Goal: Ask a question

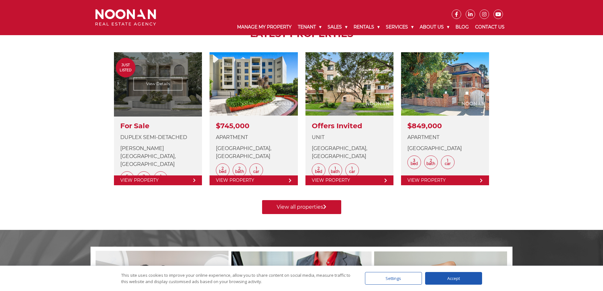
scroll to position [190, 0]
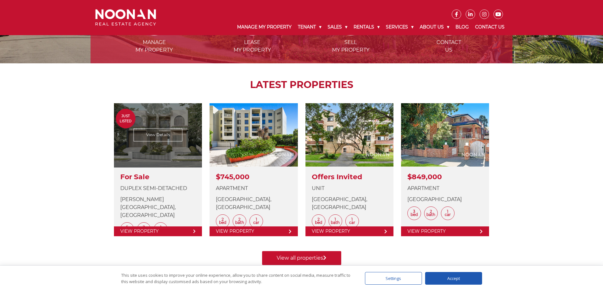
click at [156, 110] on link at bounding box center [158, 169] width 88 height 133
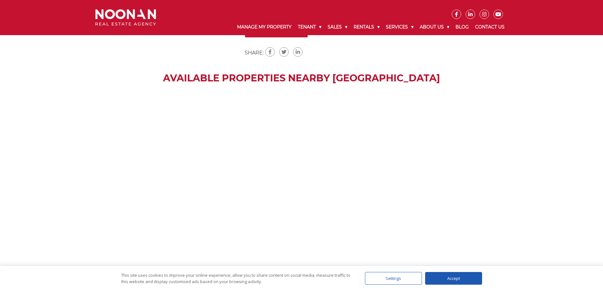
drag, startPoint x: 245, startPoint y: 183, endPoint x: 236, endPoint y: 173, distance: 13.7
click at [240, 176] on div at bounding box center [301, 188] width 603 height 190
click at [210, 158] on div at bounding box center [301, 188] width 603 height 190
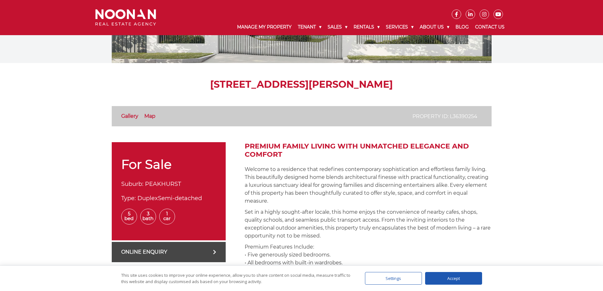
scroll to position [207, 0]
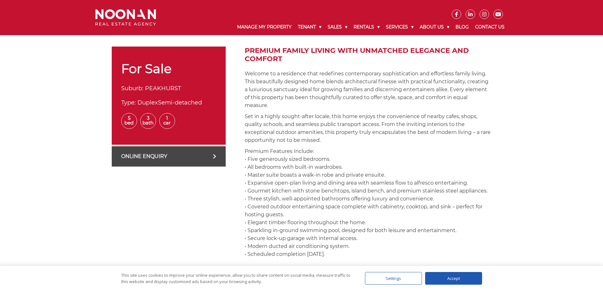
click at [161, 159] on link "Online Enquiry" at bounding box center [169, 156] width 114 height 20
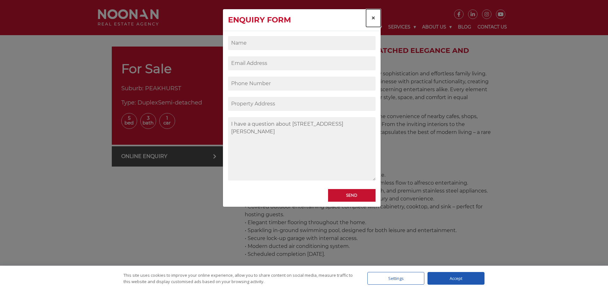
click at [375, 17] on span "×" at bounding box center [373, 17] width 4 height 9
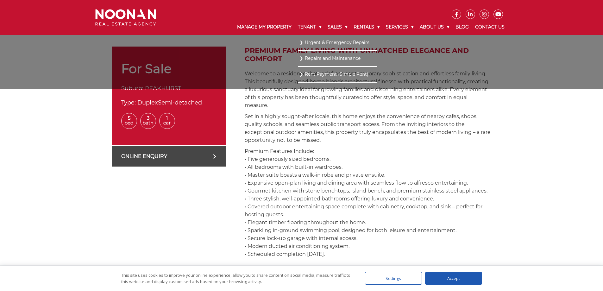
click at [306, 38] on li "Urgent & Emergency Repairs" at bounding box center [337, 43] width 79 height 16
click at [307, 40] on link "Urgent & Emergency Repairs" at bounding box center [338, 42] width 76 height 9
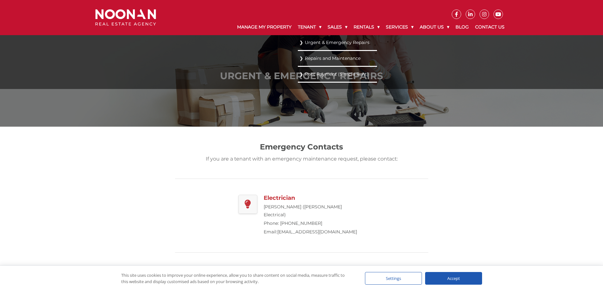
click at [304, 75] on link "Rent Payment (Simple Rent)" at bounding box center [338, 74] width 76 height 9
click at [315, 40] on link "Urgent & Emergency Repairs" at bounding box center [338, 42] width 76 height 9
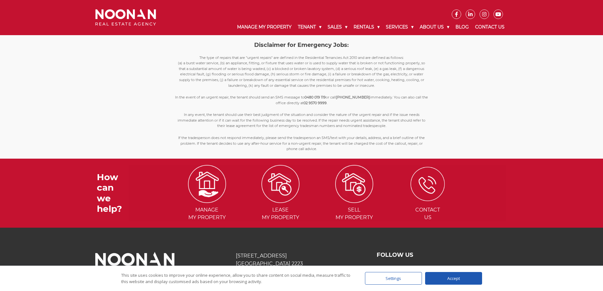
scroll to position [565, 0]
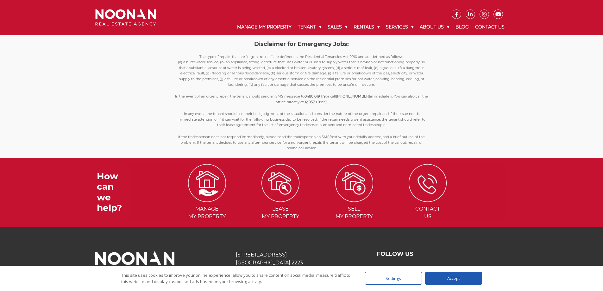
click at [451, 280] on div "Accept" at bounding box center [453, 278] width 57 height 13
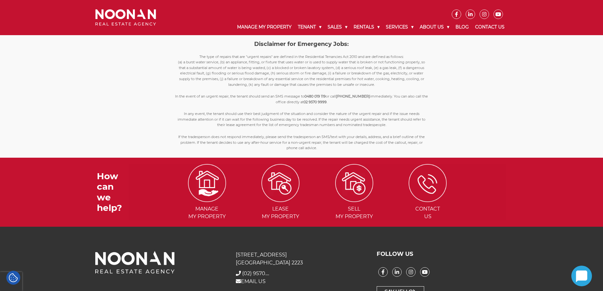
click at [577, 281] on icon at bounding box center [581, 276] width 11 height 12
click at [13, 279] on icon at bounding box center [13, 277] width 9 height 9
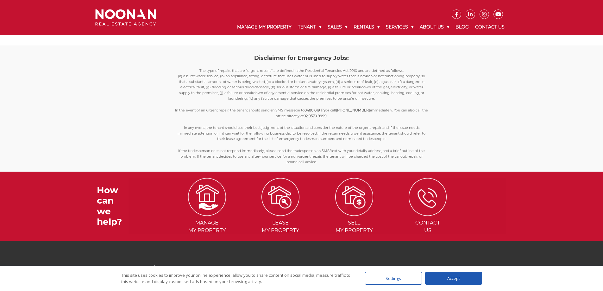
scroll to position [565, 0]
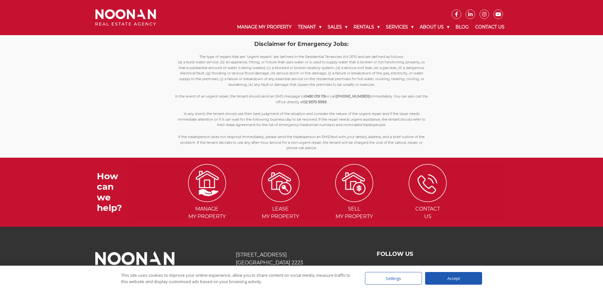
click at [451, 282] on div "Accept" at bounding box center [453, 278] width 57 height 13
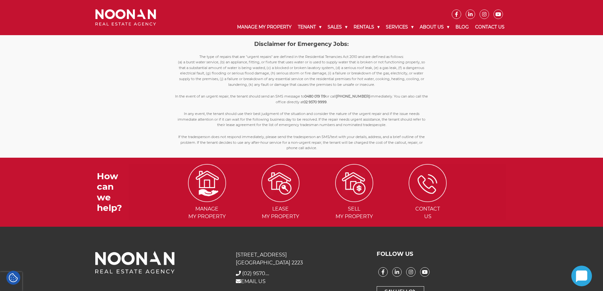
click at [584, 274] on icon at bounding box center [581, 276] width 11 height 12
drag, startPoint x: 572, startPoint y: 272, endPoint x: 573, endPoint y: 263, distance: 8.6
click at [572, 272] on icon at bounding box center [582, 276] width 21 height 21
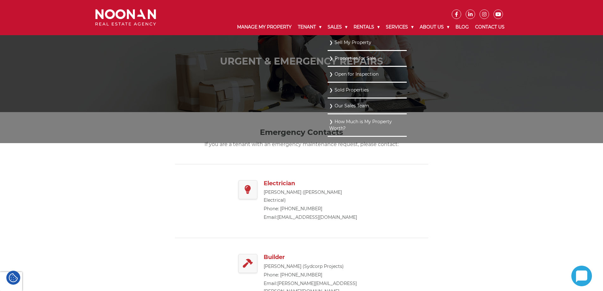
scroll to position [21, 0]
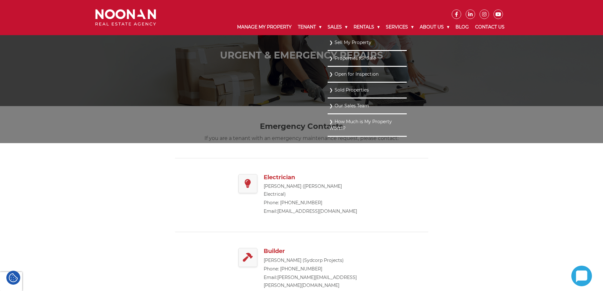
click at [353, 119] on link "How Much is My Property Worth?" at bounding box center [367, 124] width 76 height 15
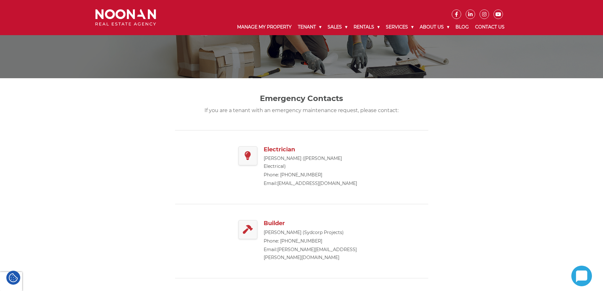
scroll to position [63, 0]
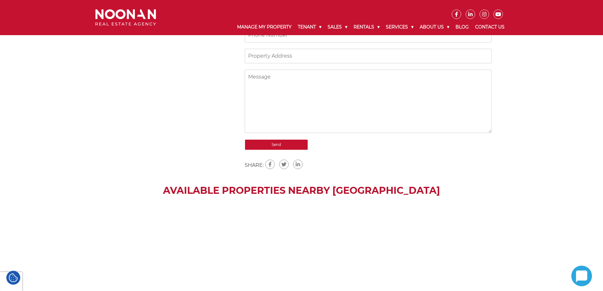
scroll to position [633, 0]
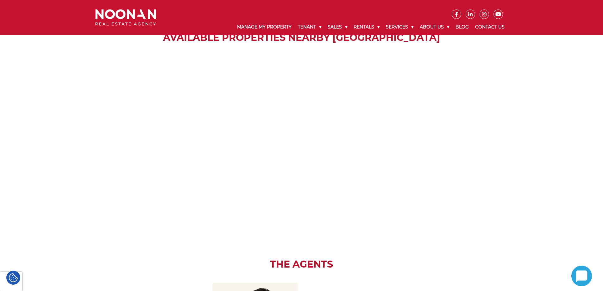
drag, startPoint x: 312, startPoint y: 162, endPoint x: 303, endPoint y: 165, distance: 9.2
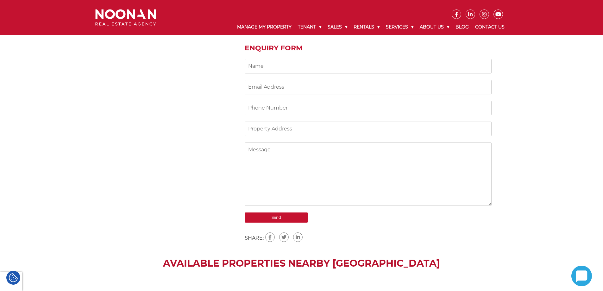
scroll to position [380, 0]
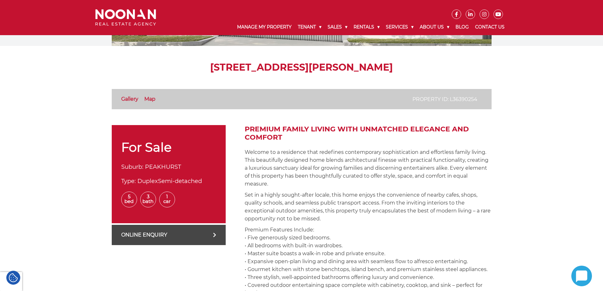
scroll to position [158, 0]
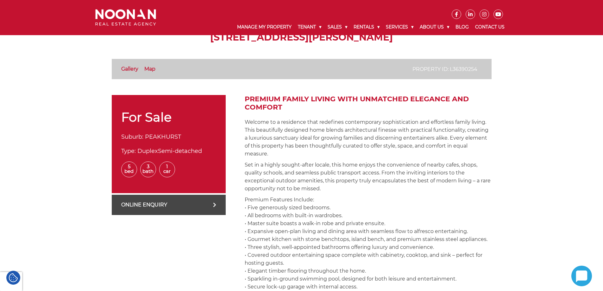
click at [167, 203] on link "Online Enquiry" at bounding box center [169, 205] width 114 height 20
type textarea "I have a question about [STREET_ADDRESS][PERSON_NAME]"
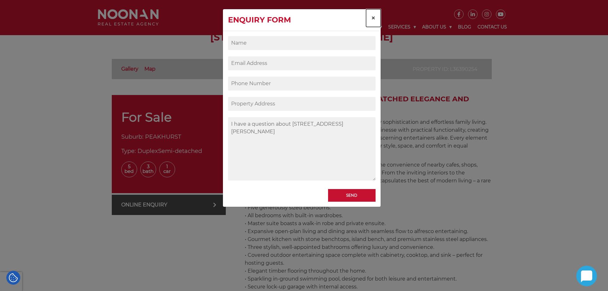
click at [373, 20] on span "×" at bounding box center [373, 17] width 4 height 9
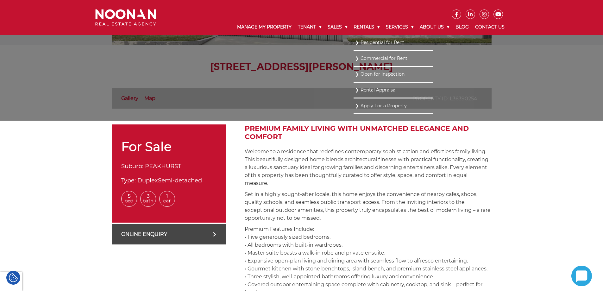
scroll to position [0, 0]
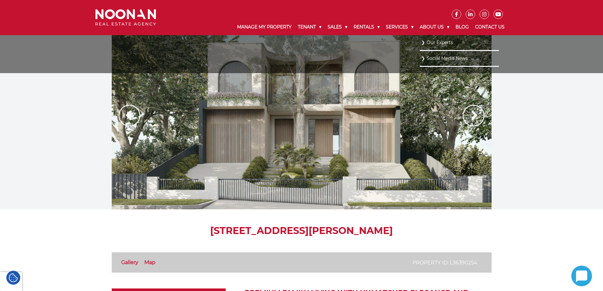
click at [440, 44] on link "Our Experts" at bounding box center [460, 42] width 76 height 9
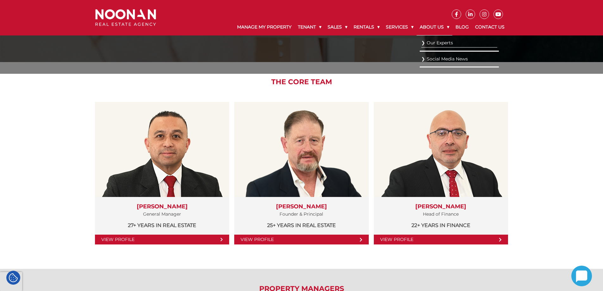
scroll to position [4, 0]
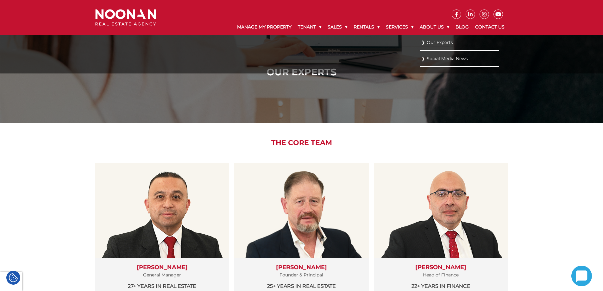
click at [433, 61] on link "Social Media News" at bounding box center [460, 58] width 76 height 9
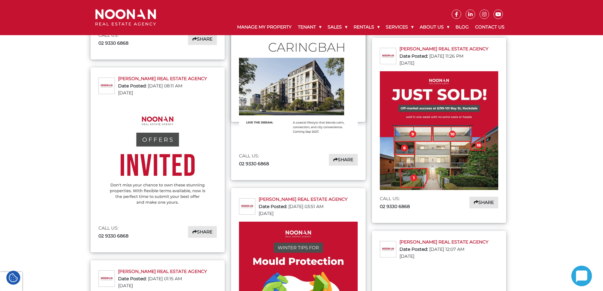
scroll to position [127, 0]
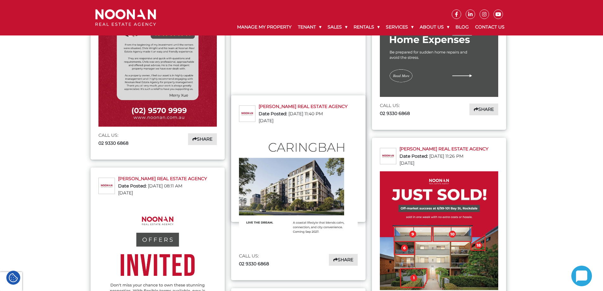
click at [461, 28] on link "Blog" at bounding box center [463, 27] width 20 height 16
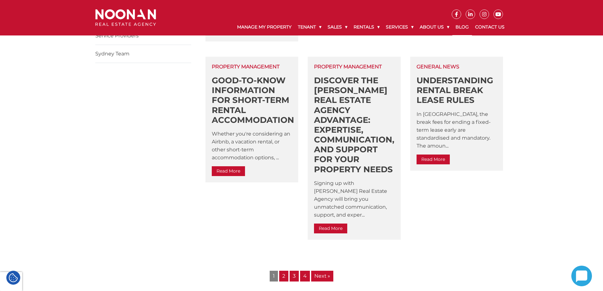
scroll to position [285, 0]
